Goal: Task Accomplishment & Management: Manage account settings

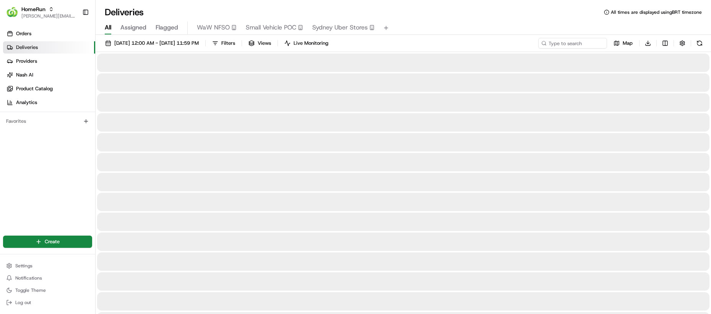
click at [34, 156] on div "Orders Deliveries Providers [PERSON_NAME] Product Catalog Analytics Favorites" at bounding box center [47, 125] width 95 height 203
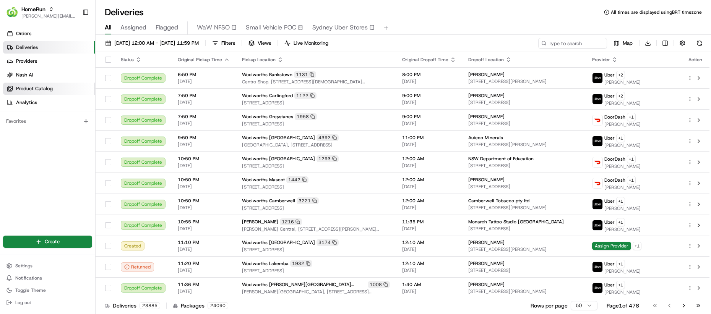
click at [44, 155] on div "Orders Deliveries Providers [PERSON_NAME] Product Catalog Analytics Favorites" at bounding box center [47, 125] width 95 height 203
click at [47, 39] on link "Orders" at bounding box center [49, 34] width 92 height 12
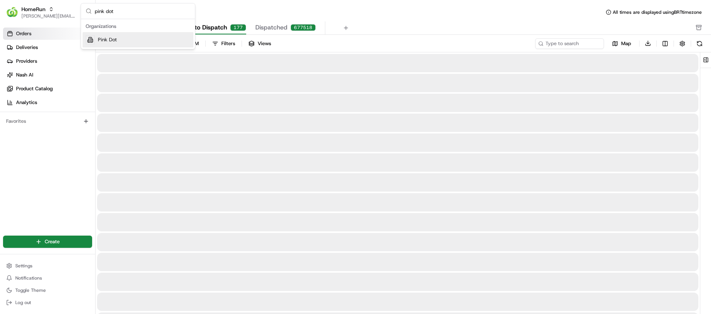
type input "pink dot"
click at [127, 37] on div "Pink Dot" at bounding box center [138, 39] width 111 height 15
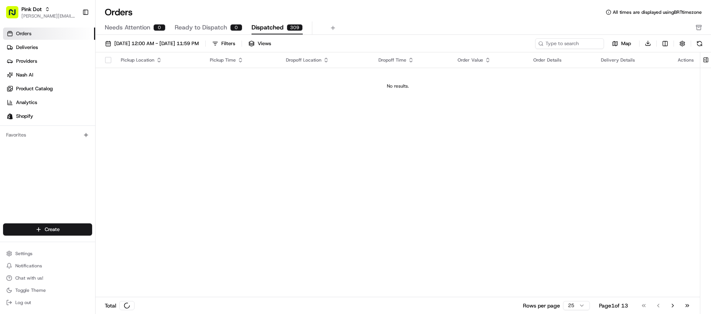
click at [268, 28] on span "Dispatched" at bounding box center [267, 27] width 32 height 9
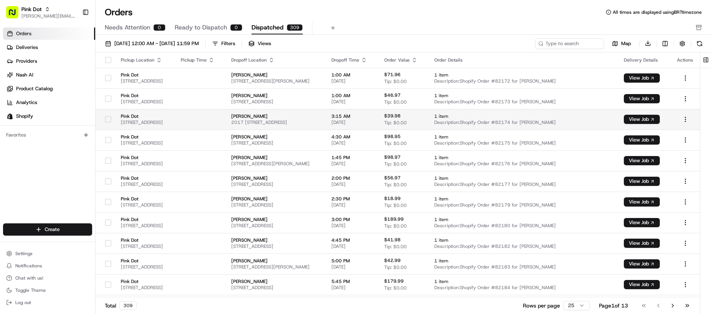
click at [175, 110] on td "Pink Dot [STREET_ADDRESS]" at bounding box center [145, 119] width 60 height 21
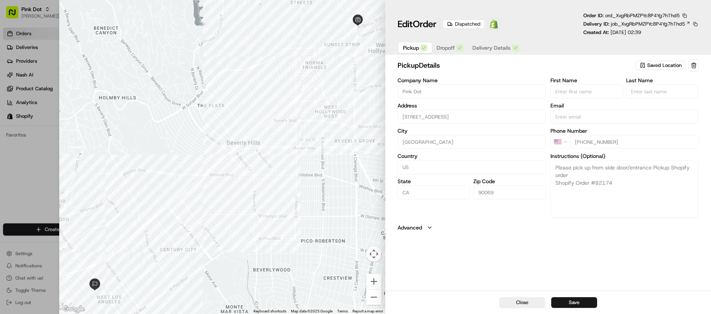
click at [452, 49] on span "Dropoff" at bounding box center [445, 48] width 18 height 8
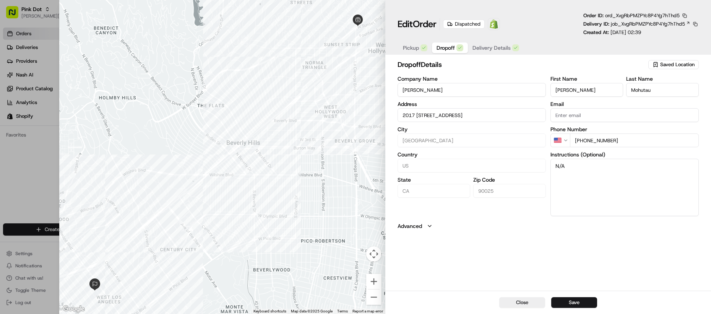
click at [483, 49] on span "Delivery Details" at bounding box center [491, 48] width 38 height 8
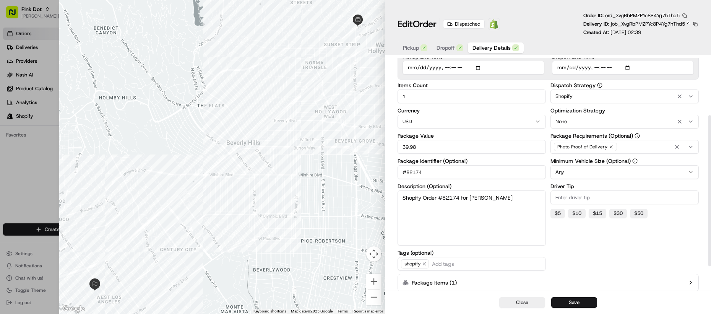
scroll to position [125, 0]
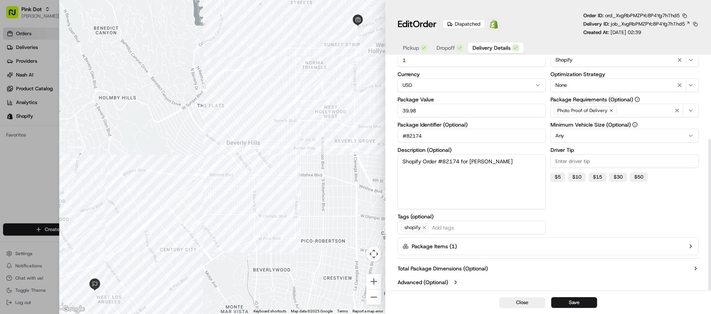
click at [434, 249] on label "Package Items ( 1 )" at bounding box center [434, 246] width 45 height 8
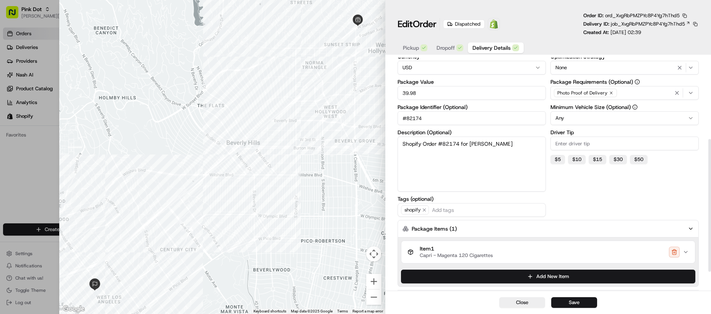
scroll to position [174, 0]
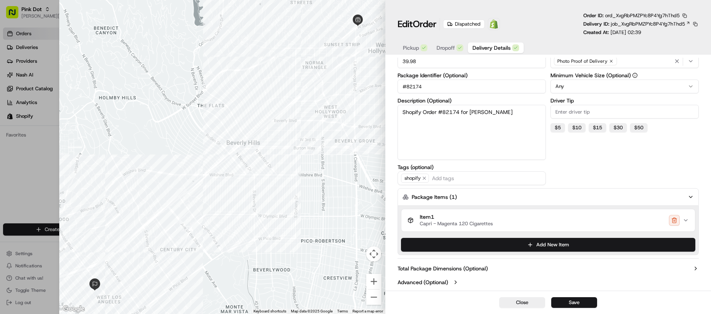
click at [246, 216] on div at bounding box center [222, 157] width 326 height 314
click at [59, 181] on div at bounding box center [355, 157] width 711 height 314
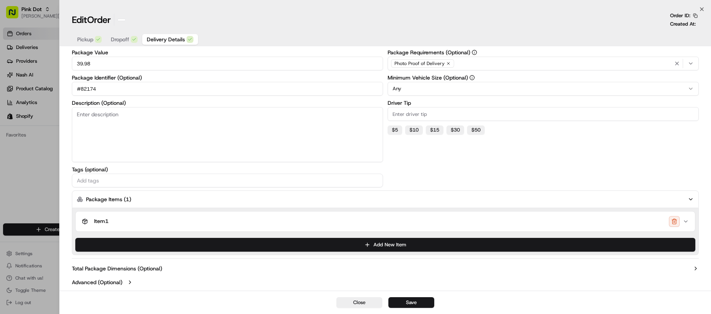
scroll to position [84, 0]
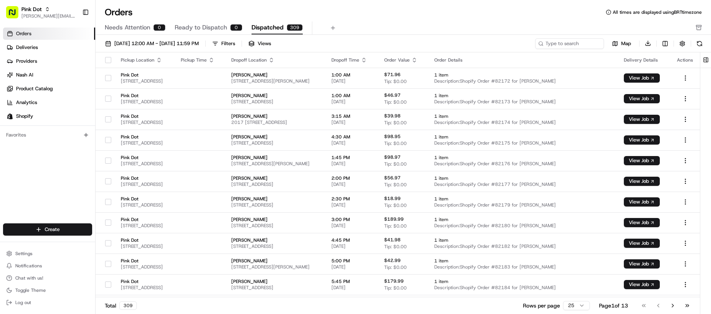
click at [55, 164] on div "Orders Deliveries Providers [PERSON_NAME] Product Catalog Analytics Shopify Fav…" at bounding box center [47, 125] width 95 height 203
click at [32, 48] on span "Deliveries" at bounding box center [27, 47] width 22 height 7
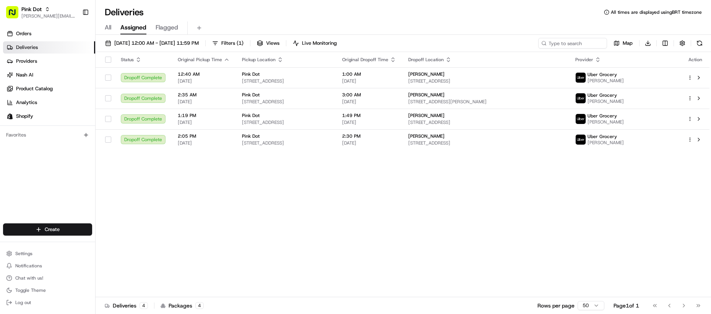
click at [163, 240] on div "Status Original Pickup Time Pickup Location Original Dropoff Time Dropoff Locat…" at bounding box center [403, 174] width 614 height 245
click at [194, 186] on div "Status Original Pickup Time Pickup Location Original Dropoff Time Dropoff Locat…" at bounding box center [403, 174] width 614 height 245
drag, startPoint x: 168, startPoint y: 227, endPoint x: 167, endPoint y: 219, distance: 7.7
click at [168, 227] on div "Status Original Pickup Time Pickup Location Original Dropoff Time Dropoff Locat…" at bounding box center [403, 174] width 614 height 245
click at [49, 122] on link "Shopify" at bounding box center [49, 116] width 92 height 12
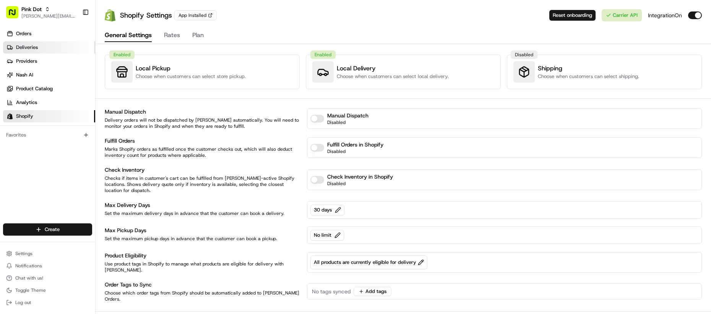
click at [39, 49] on link "Deliveries" at bounding box center [49, 47] width 92 height 12
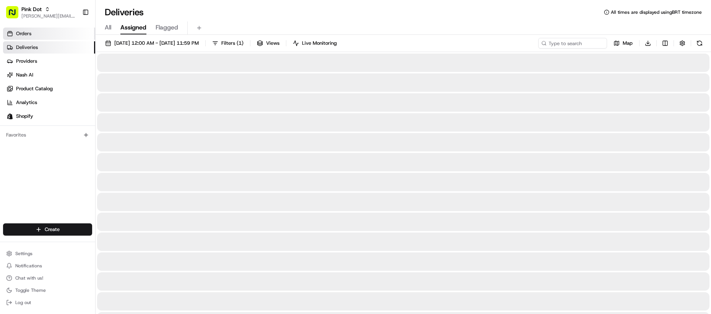
click at [36, 38] on link "Orders" at bounding box center [49, 34] width 92 height 12
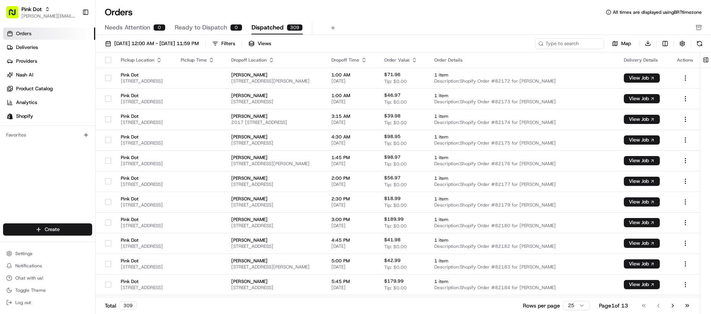
click at [269, 25] on span "Dispatched" at bounding box center [267, 27] width 32 height 9
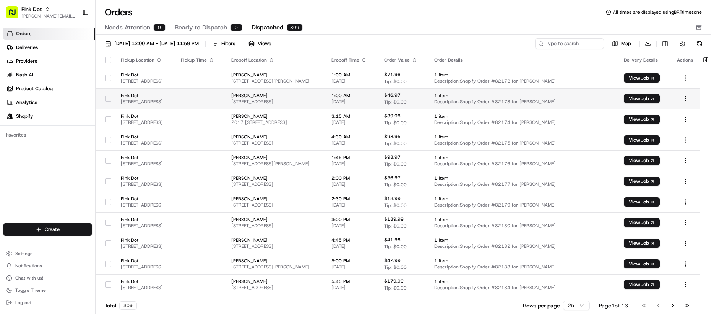
scroll to position [5, 0]
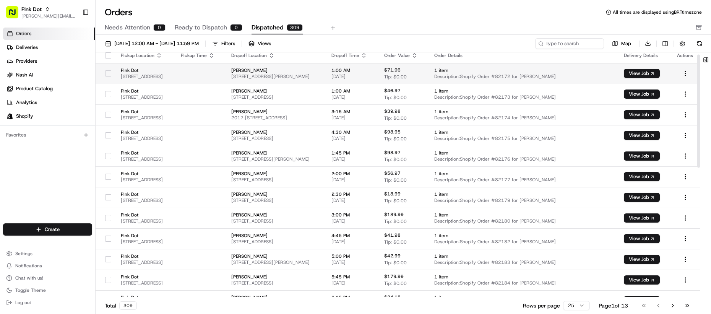
click at [169, 73] on span "Pink Dot" at bounding box center [145, 70] width 48 height 6
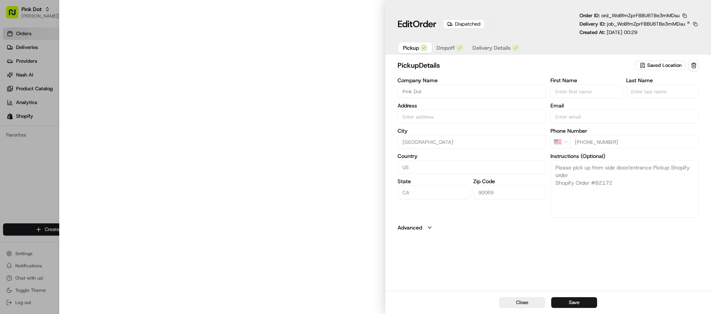
type input "[STREET_ADDRESS]"
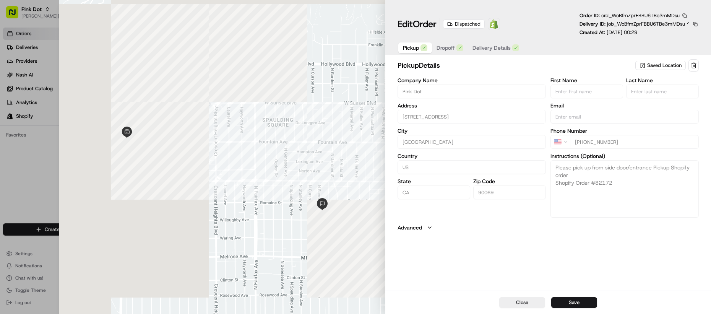
click at [476, 50] on span "Delivery Details" at bounding box center [491, 48] width 38 height 8
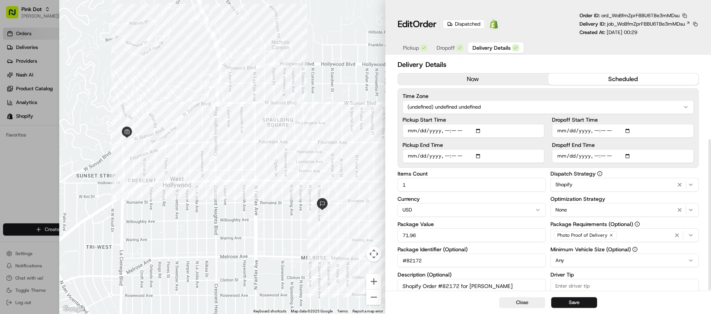
scroll to position [125, 0]
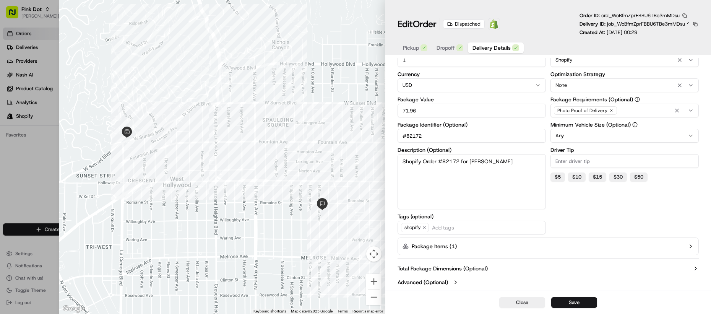
click at [31, 169] on div at bounding box center [355, 157] width 711 height 314
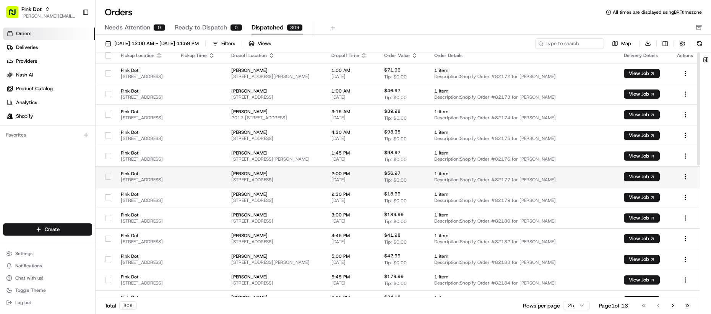
scroll to position [0, 0]
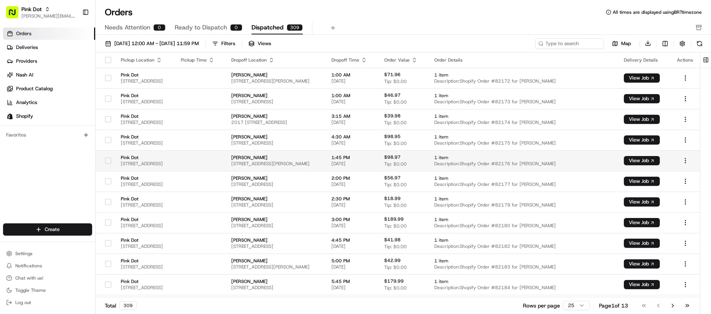
click at [169, 158] on span "Pink Dot" at bounding box center [145, 157] width 48 height 6
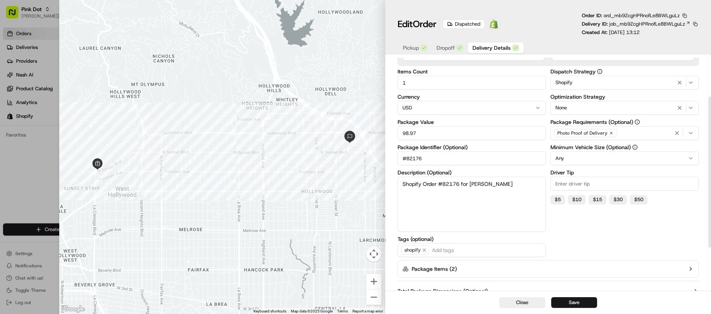
scroll to position [125, 0]
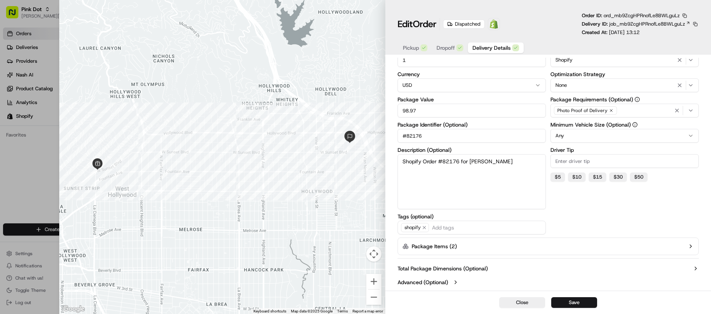
click at [482, 247] on button "Package Items ( 2 )" at bounding box center [548, 246] width 302 height 18
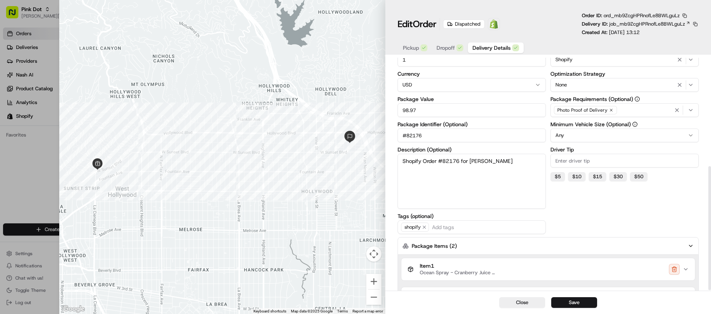
scroll to position [203, 0]
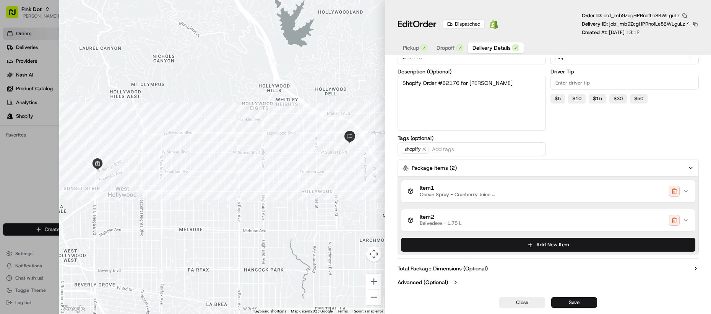
click at [445, 170] on label "Package Items ( 2 )" at bounding box center [434, 168] width 45 height 8
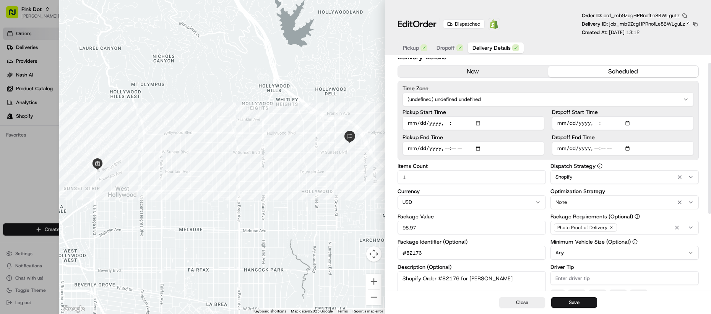
scroll to position [0, 0]
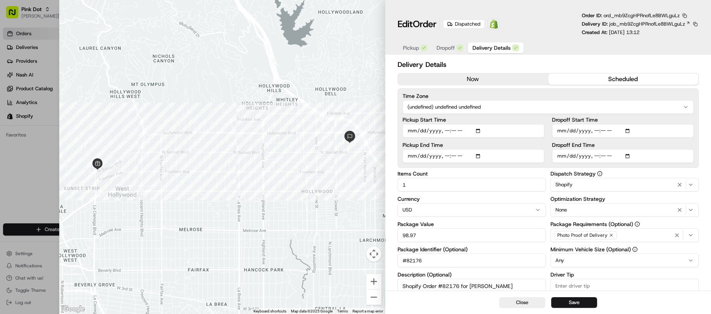
click at [19, 175] on div at bounding box center [355, 157] width 711 height 314
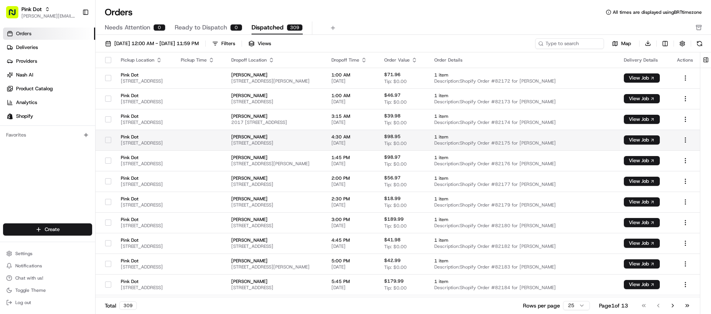
click at [225, 137] on td at bounding box center [200, 140] width 50 height 21
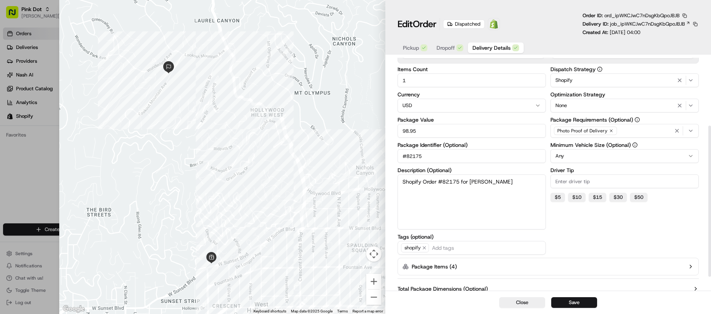
scroll to position [15, 0]
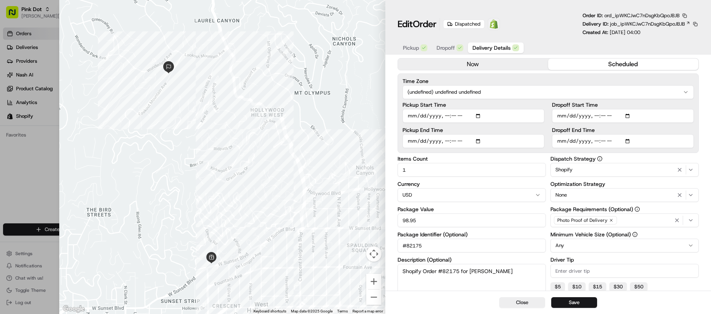
click at [501, 24] on span at bounding box center [493, 23] width 15 height 15
click at [36, 166] on div at bounding box center [355, 157] width 711 height 314
